Goal: Information Seeking & Learning: Learn about a topic

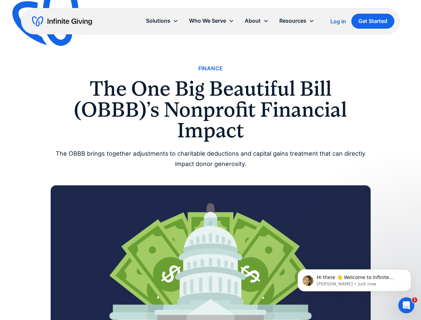
click at [268, 21] on icon at bounding box center [266, 20] width 5 height 5
click at [162, 21] on div "Solutions" at bounding box center [158, 20] width 24 height 9
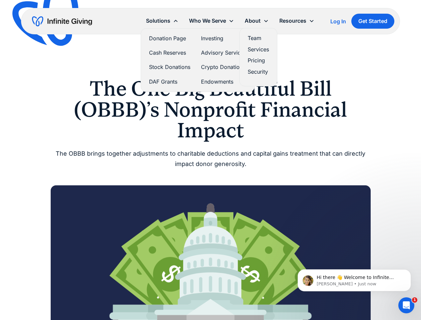
click at [212, 21] on div "Who We Serve" at bounding box center [207, 20] width 37 height 9
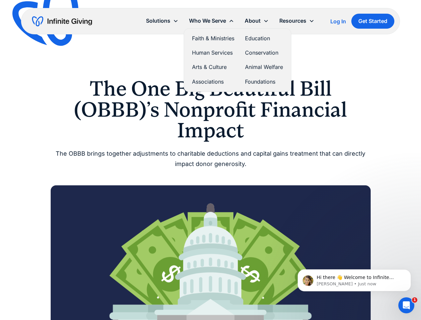
click at [257, 21] on div "About" at bounding box center [253, 20] width 16 height 9
click at [297, 21] on div "Resources" at bounding box center [293, 20] width 27 height 9
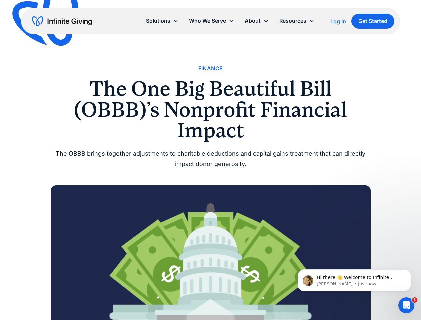
click at [355, 281] on p "Hi there 👋 Welcome to Infinite Giving. If you have any questions, just reply to…" at bounding box center [360, 278] width 86 height 7
click at [407, 306] on icon "Open Intercom Messenger" at bounding box center [406, 305] width 11 height 11
